Goal: Task Accomplishment & Management: Manage account settings

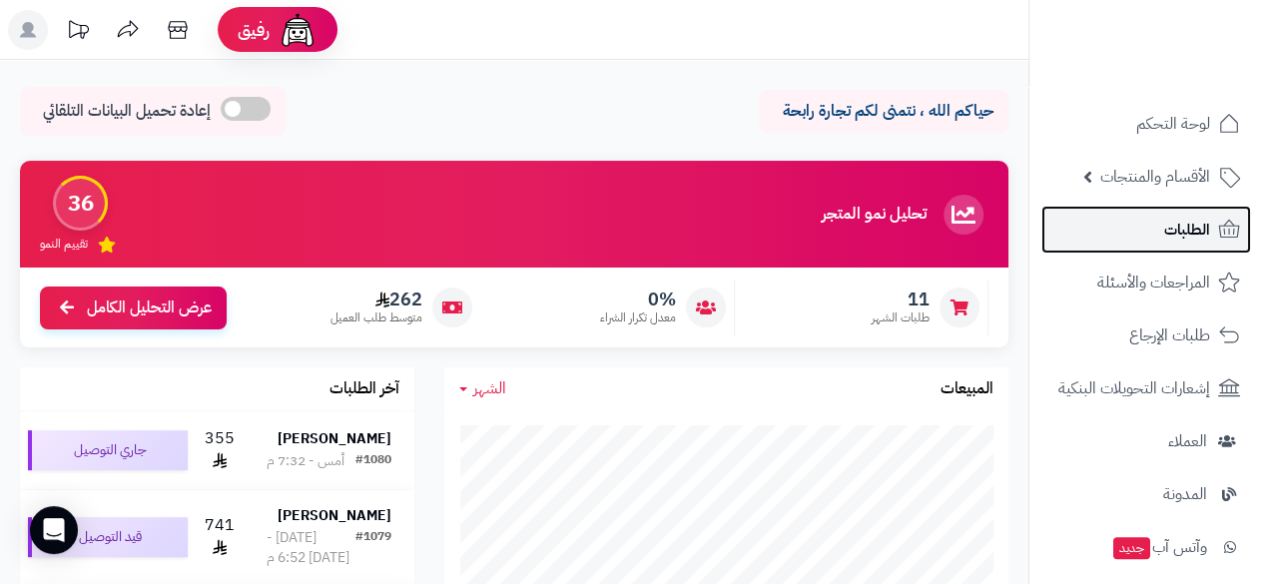
click at [1139, 232] on link "الطلبات" at bounding box center [1147, 230] width 210 height 48
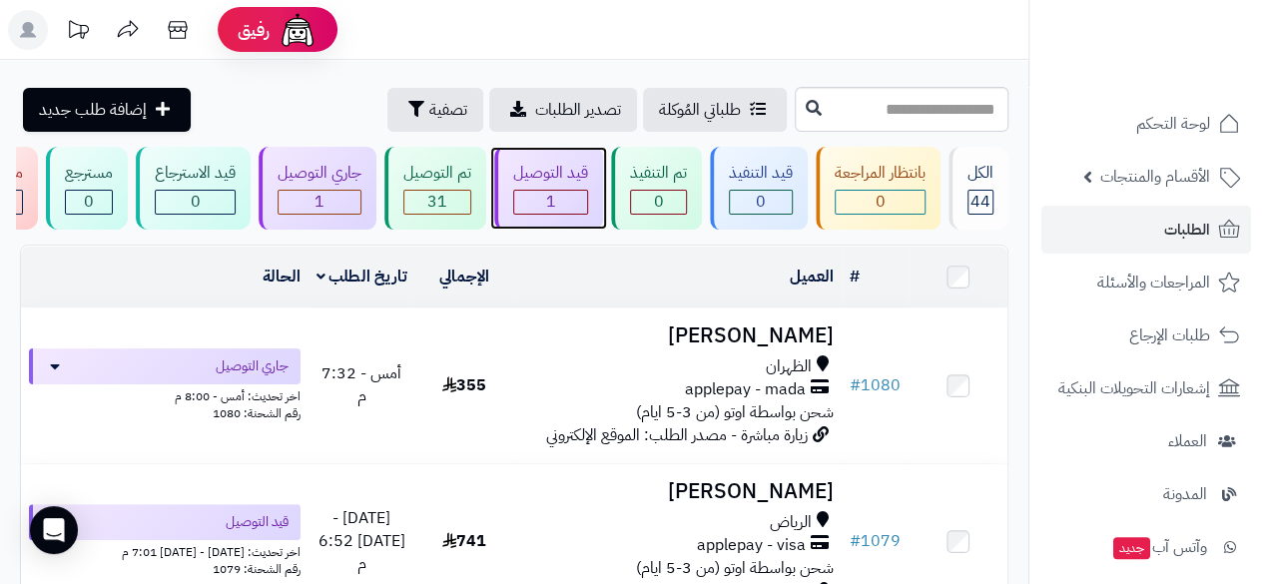
click at [545, 186] on div "قيد التوصيل 1" at bounding box center [548, 188] width 109 height 83
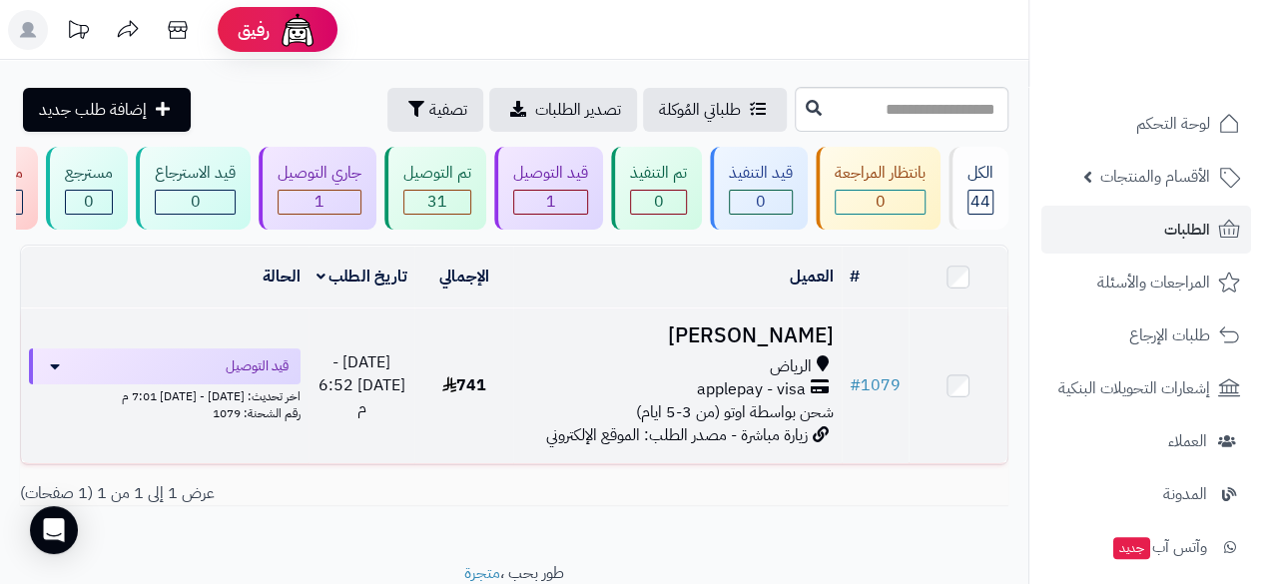
click at [759, 378] on div "الرياض" at bounding box center [677, 366] width 313 height 23
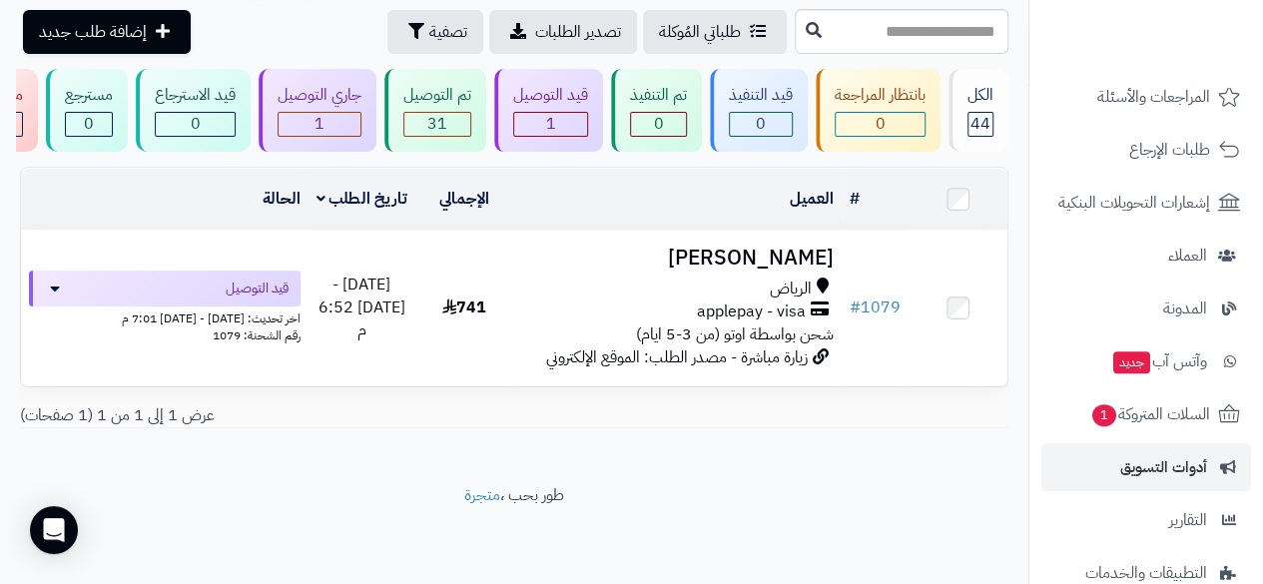
scroll to position [182, 0]
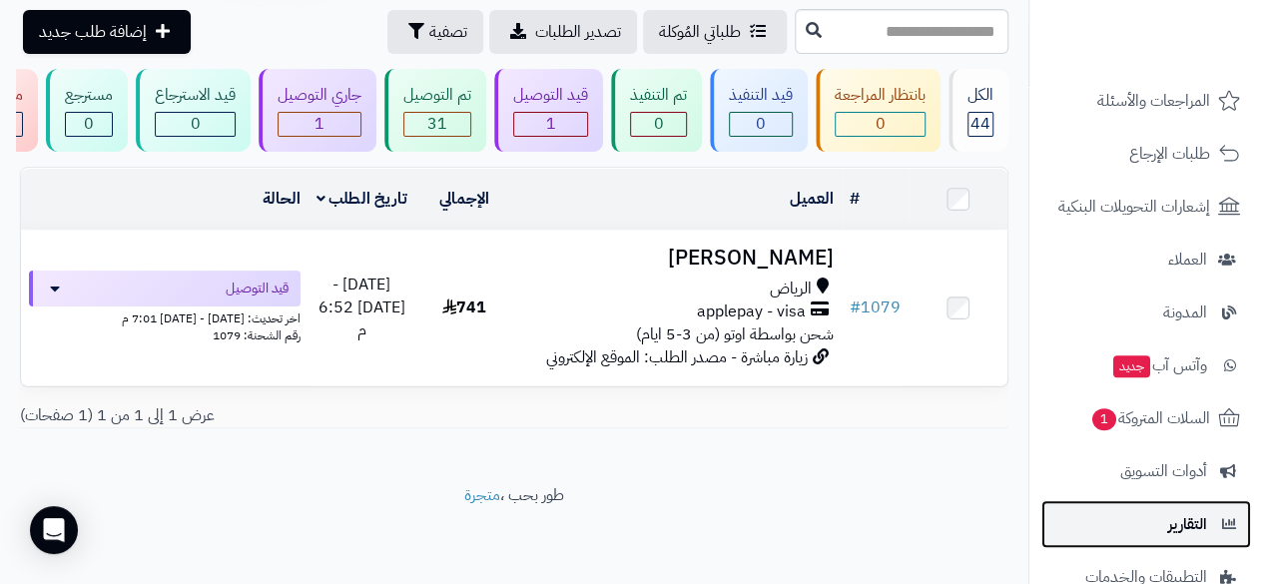
click at [1186, 529] on span "التقارير" at bounding box center [1187, 524] width 39 height 28
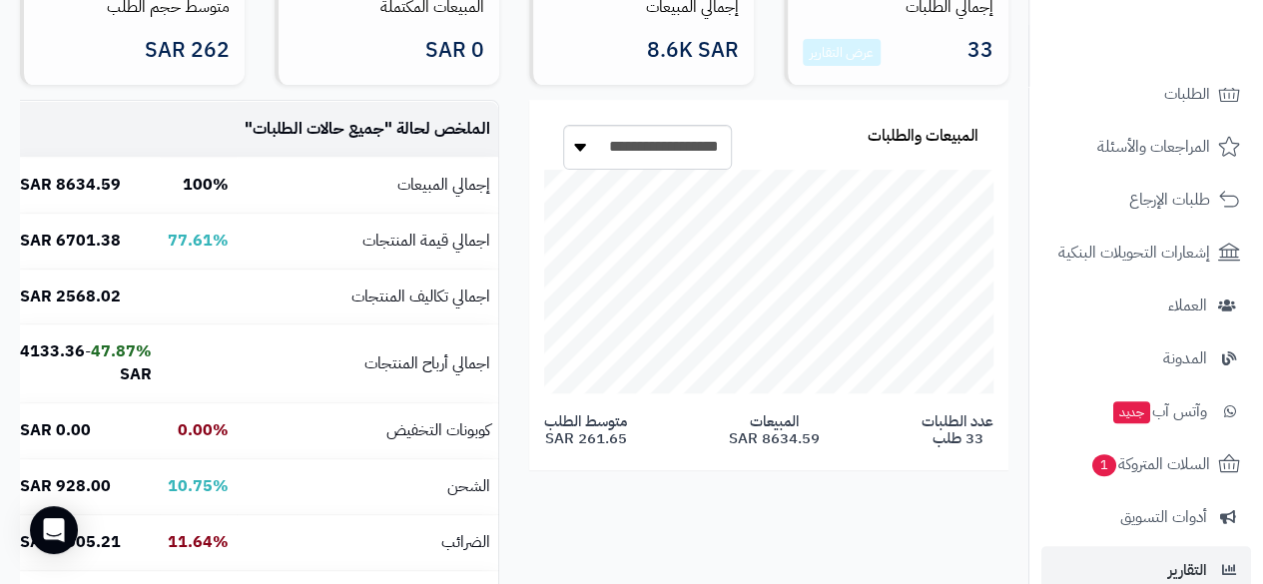
scroll to position [333, 0]
